Goal: Information Seeking & Learning: Learn about a topic

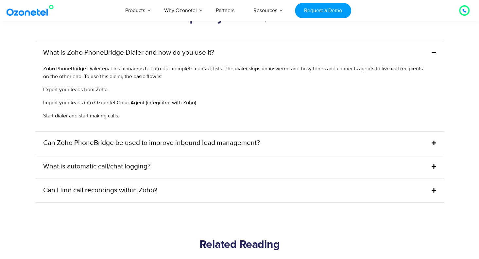
scroll to position [1622, 0]
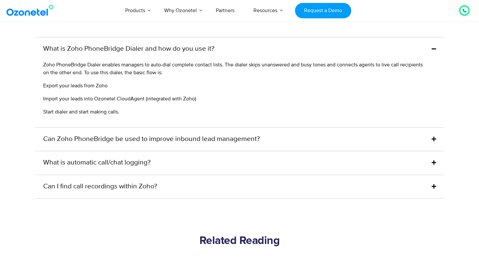
click at [412, 134] on div "Can Zoho PhoneBridge be used to improve inbound lead management?" at bounding box center [239, 139] width 409 height 24
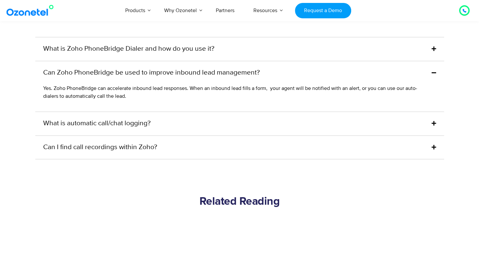
click at [413, 113] on div "What is automatic call/chat logging?" at bounding box center [239, 124] width 409 height 24
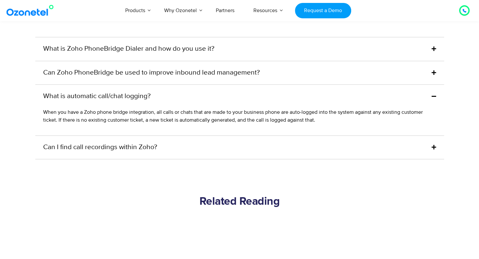
click at [389, 140] on div "Can I find call recordings within Zoho?" at bounding box center [239, 148] width 409 height 24
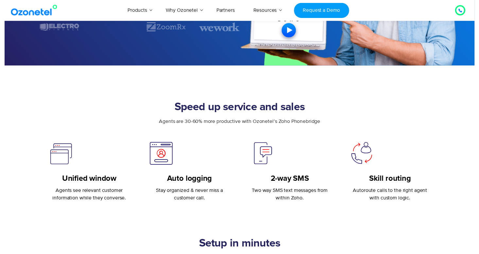
scroll to position [46, 0]
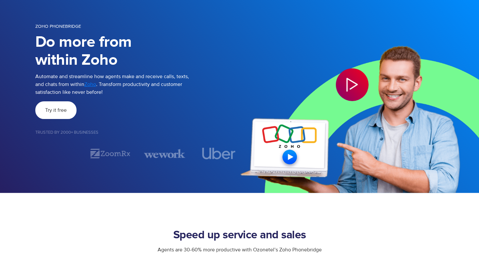
click at [60, 108] on span "Try it free" at bounding box center [56, 110] width 22 height 5
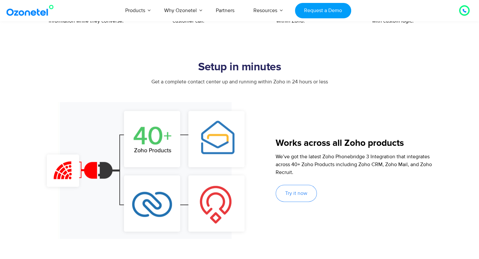
scroll to position [352, 0]
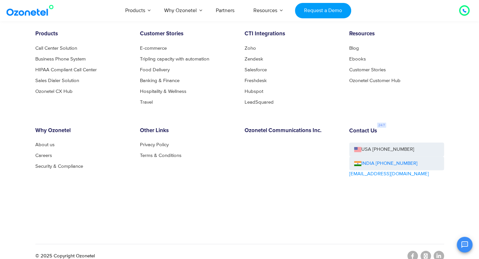
scroll to position [1047, 0]
